Goal: Information Seeking & Learning: Check status

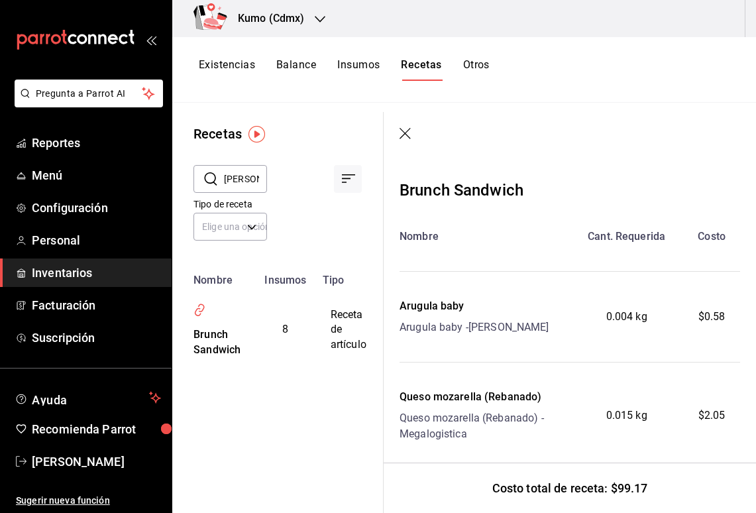
click at [394, 135] on header at bounding box center [570, 134] width 372 height 45
click at [406, 133] on icon "button" at bounding box center [405, 133] width 11 height 11
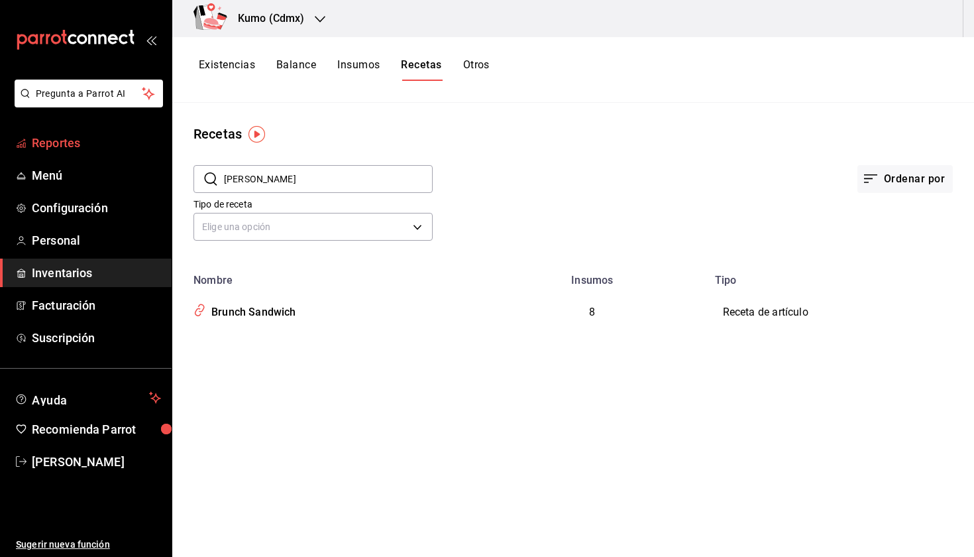
click at [91, 144] on span "Reportes" at bounding box center [96, 143] width 129 height 18
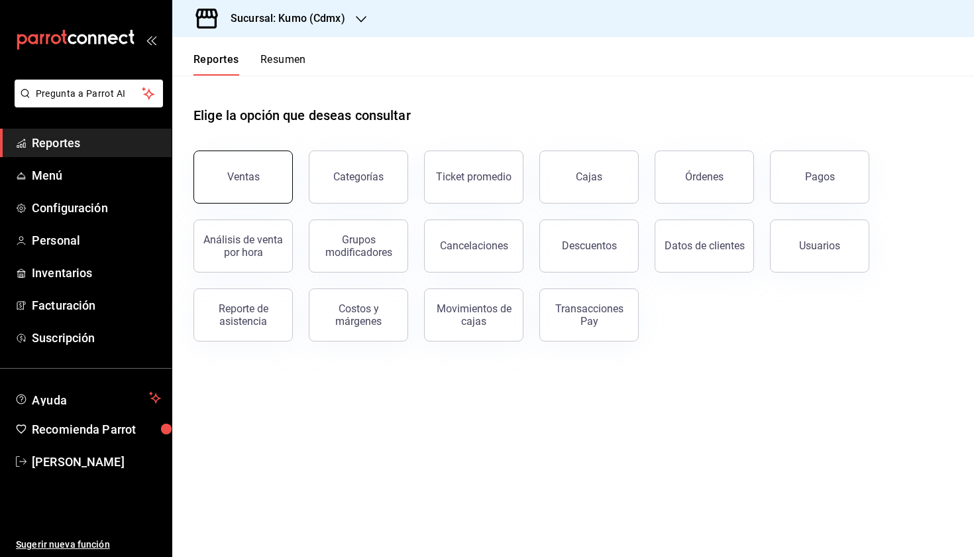
click at [257, 184] on button "Ventas" at bounding box center [242, 176] width 99 height 53
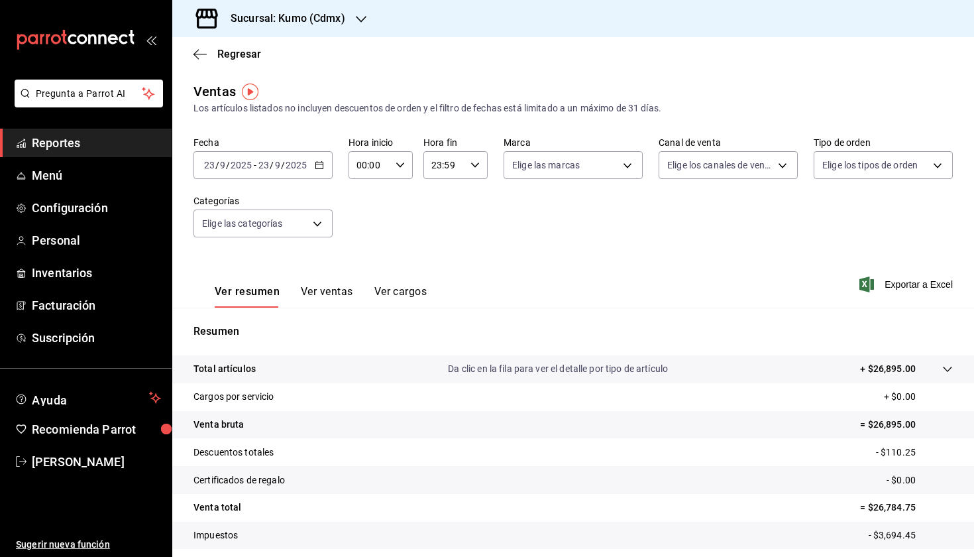
click at [324, 165] on div "[DATE] [DATE] - [DATE] [DATE]" at bounding box center [262, 165] width 139 height 28
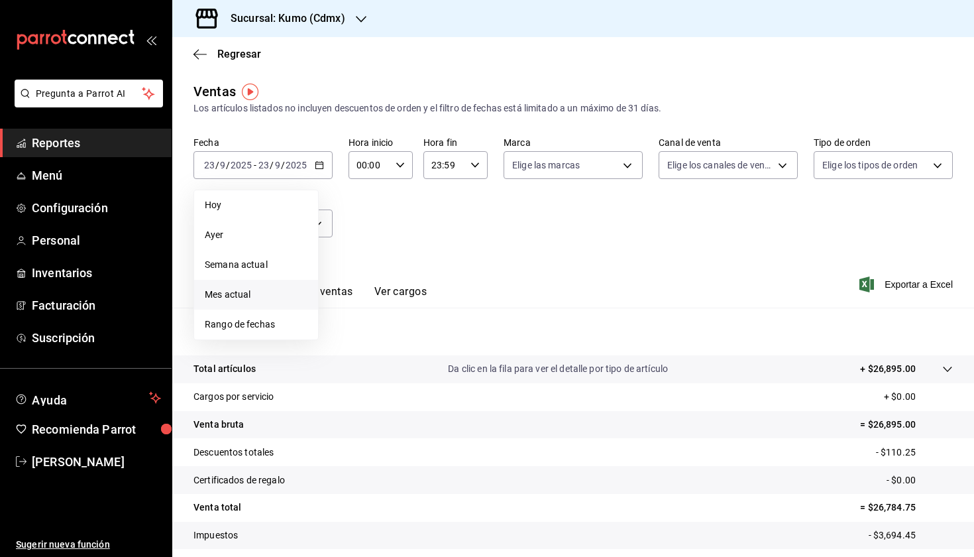
click at [264, 307] on li "Mes actual" at bounding box center [256, 295] width 124 height 30
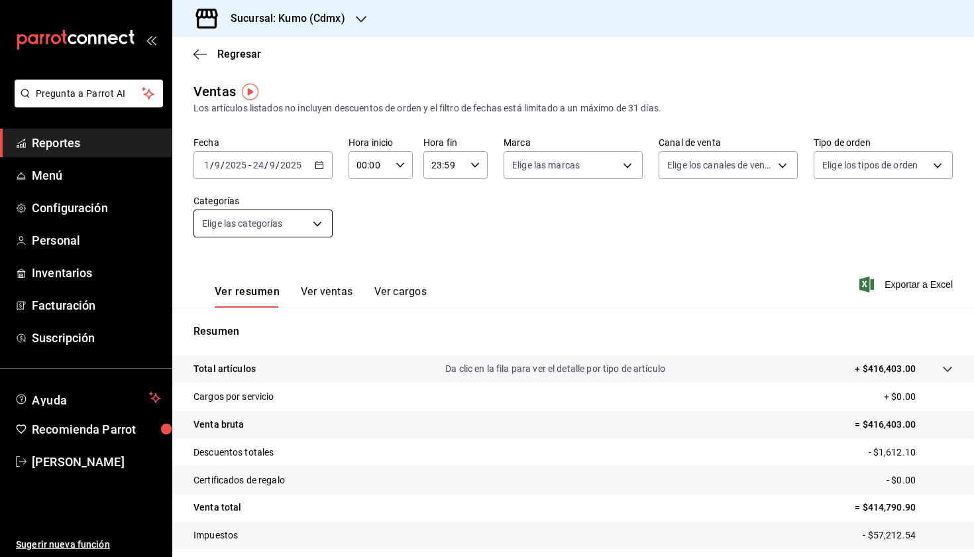
click at [310, 223] on body "Pregunta a Parrot AI Reportes Menú Configuración Personal Inventarios Facturaci…" at bounding box center [487, 278] width 974 height 557
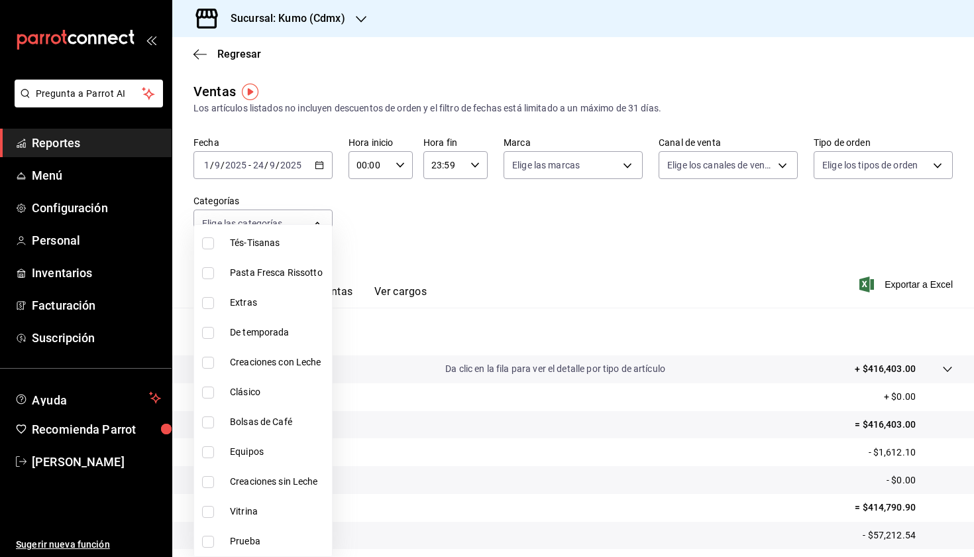
scroll to position [162, 0]
click at [209, 512] on input "checkbox" at bounding box center [208, 512] width 12 height 12
checkbox input "true"
type input "8e5fbeac-a0a4-4e4c-bcfb-5eee6909b493"
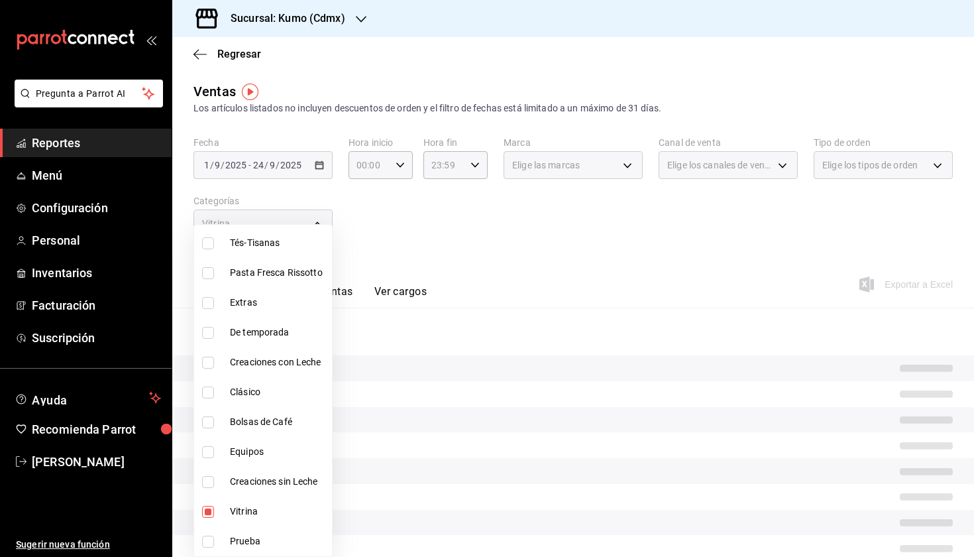
click at [529, 244] on div at bounding box center [487, 278] width 974 height 557
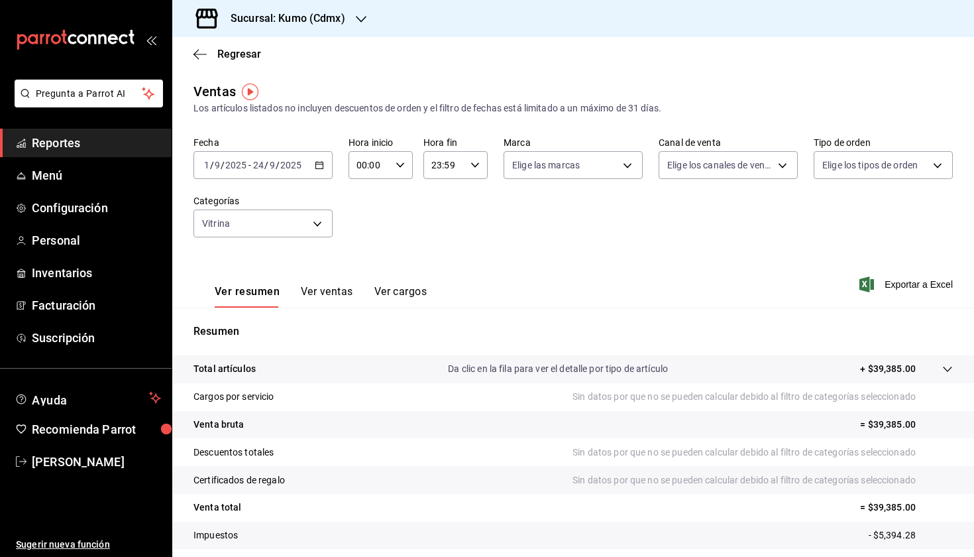
click at [324, 291] on button "Ver ventas" at bounding box center [327, 296] width 52 height 23
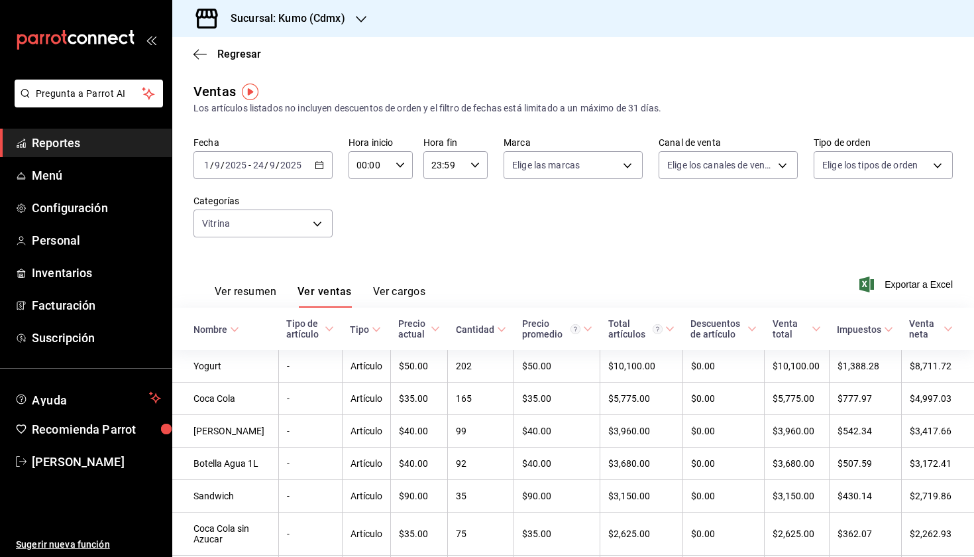
click at [233, 331] on icon at bounding box center [234, 329] width 9 height 9
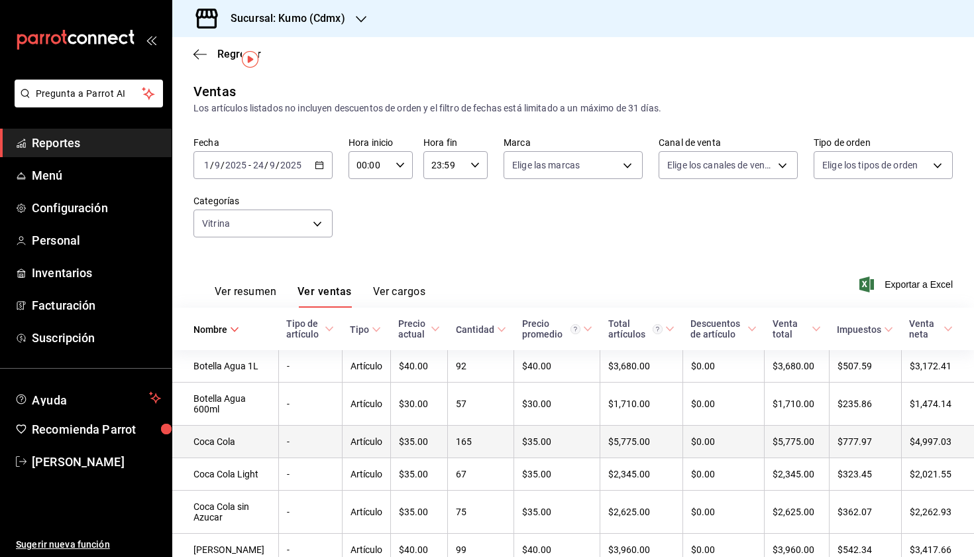
scroll to position [59, 0]
